Goal: Task Accomplishment & Management: Use online tool/utility

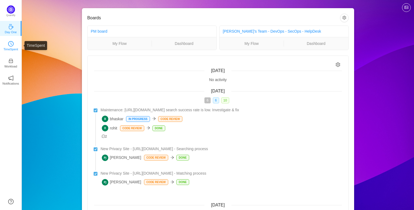
click at [14, 45] on link "TimeSpent" at bounding box center [10, 45] width 5 height 5
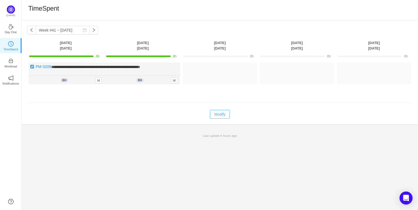
click at [226, 114] on button "Modify" at bounding box center [220, 114] width 20 height 9
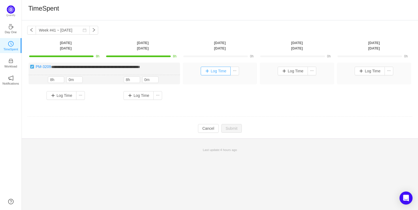
click at [217, 69] on button "Log Time" at bounding box center [216, 71] width 30 height 9
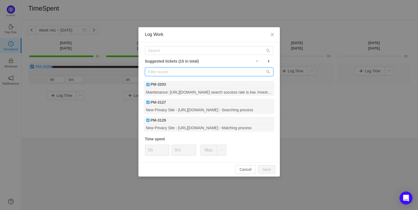
click at [215, 72] on input "text" at bounding box center [209, 71] width 128 height 9
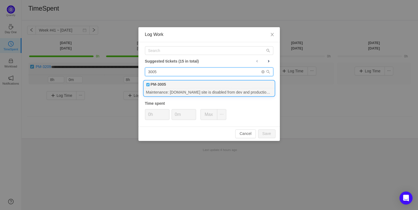
type input "3005"
click at [209, 92] on div "Maintenance: usphonebook.com site is disabled from dev and production due to pe…" at bounding box center [209, 91] width 131 height 7
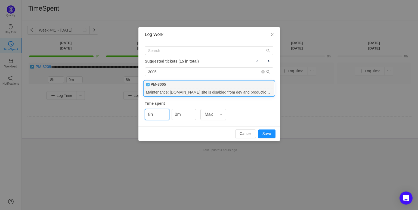
type input "8h"
click at [267, 129] on div "Cancel Save" at bounding box center [208, 133] width 141 height 14
click at [271, 131] on button "Save" at bounding box center [266, 133] width 17 height 9
type input "0h"
